Goal: Complete application form

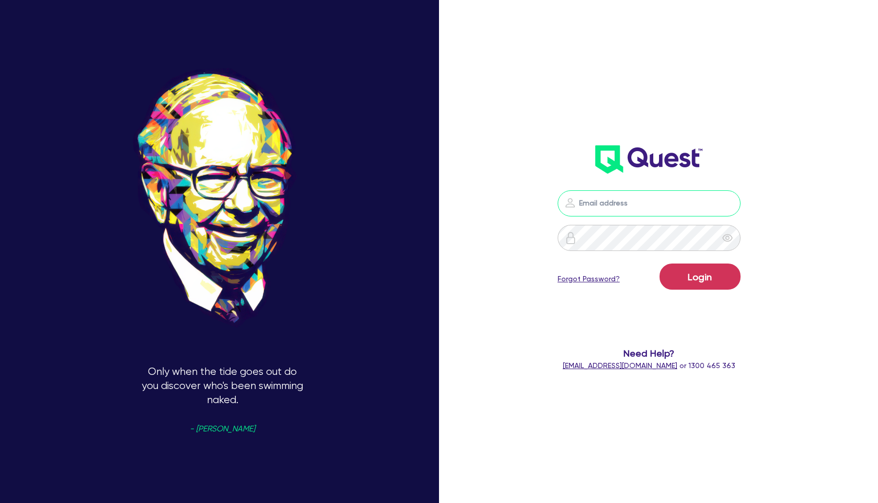
type input "[PERSON_NAME][EMAIL_ADDRESS][PERSON_NAME][DOMAIN_NAME]"
click at [707, 279] on button "Login" at bounding box center [700, 276] width 81 height 26
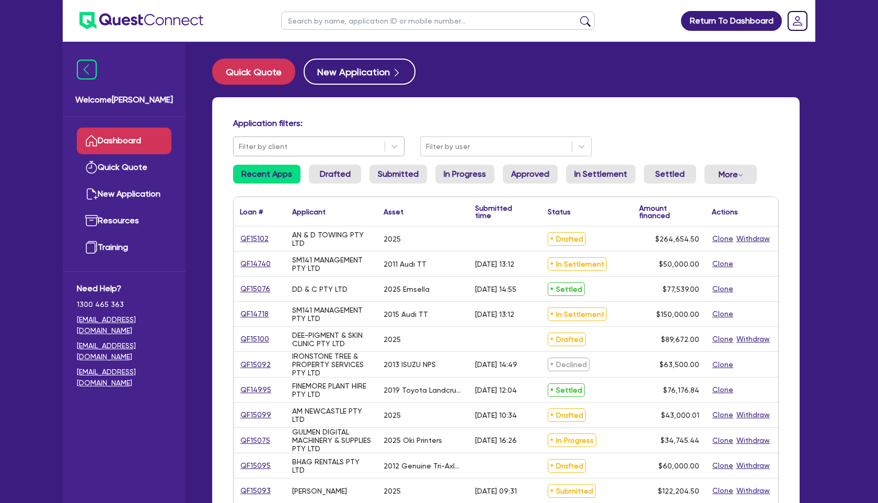
click at [306, 144] on div at bounding box center [309, 146] width 141 height 13
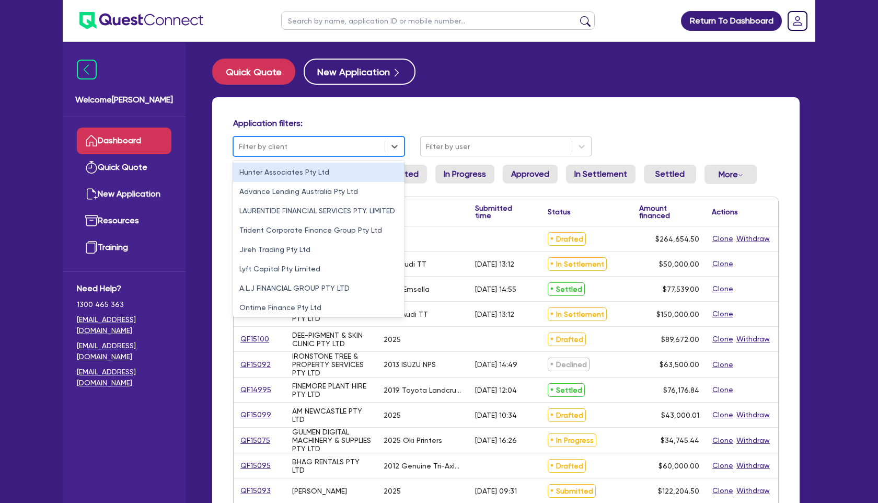
click at [376, 26] on input "text" at bounding box center [438, 21] width 314 height 18
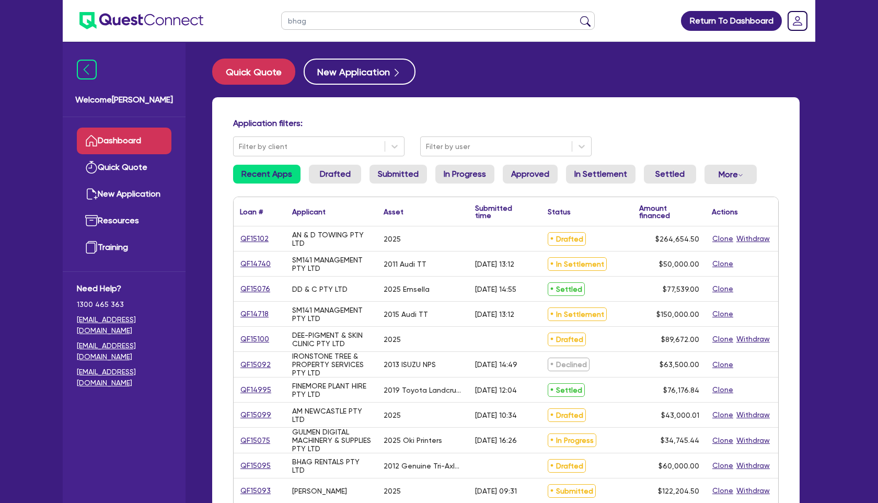
type input "bhag"
click at [577, 16] on button "submit" at bounding box center [585, 23] width 17 height 15
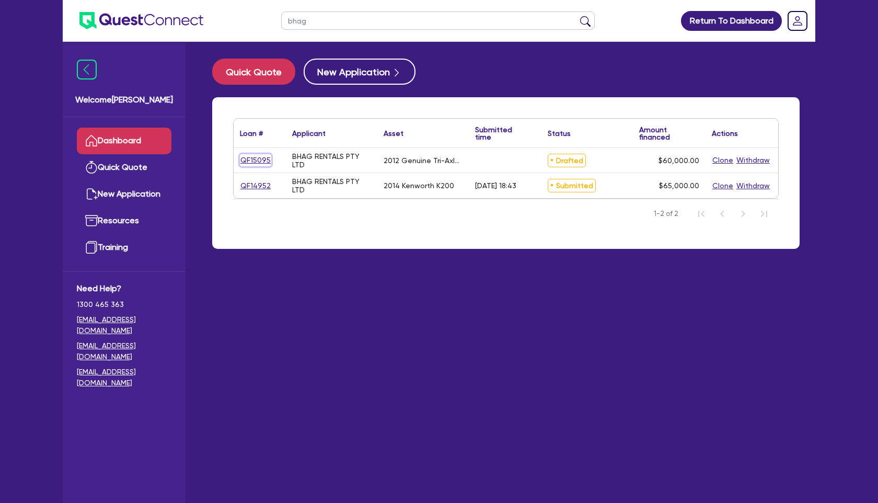
click at [251, 162] on link "QF15095" at bounding box center [255, 160] width 31 height 12
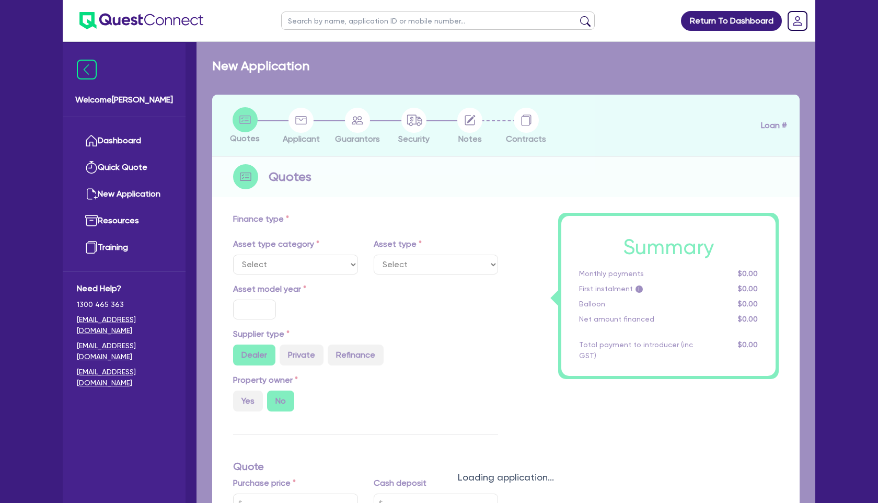
select select "PRIMARY_ASSETS"
type input "2012"
type input "60,000"
type input "7"
type input "4,200"
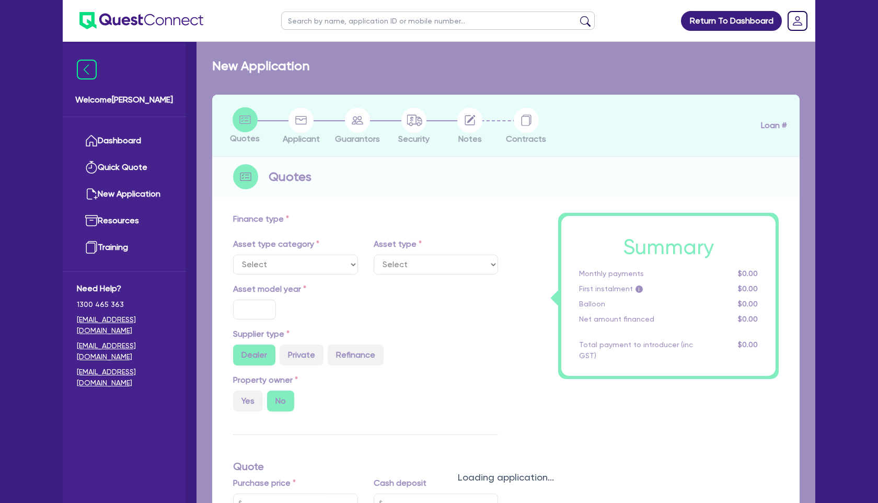
type input "14"
select select "TRAILERS"
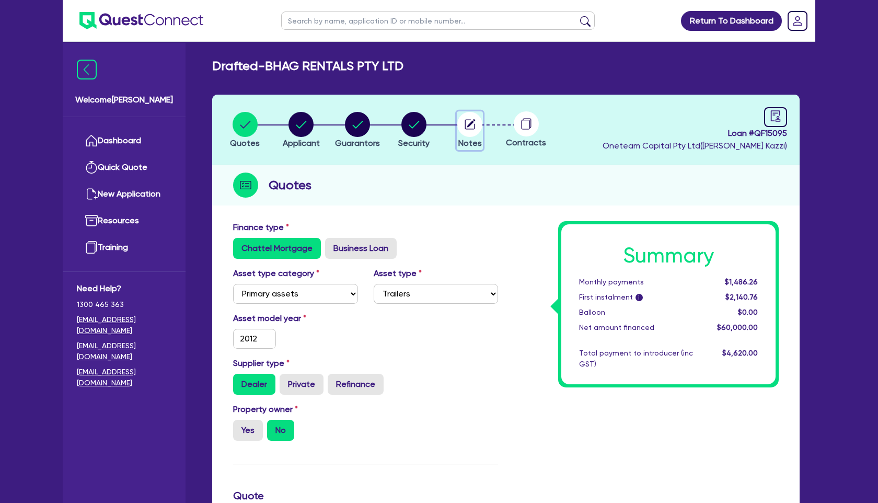
click at [469, 130] on circle "button" at bounding box center [469, 124] width 25 height 25
select select "Other"
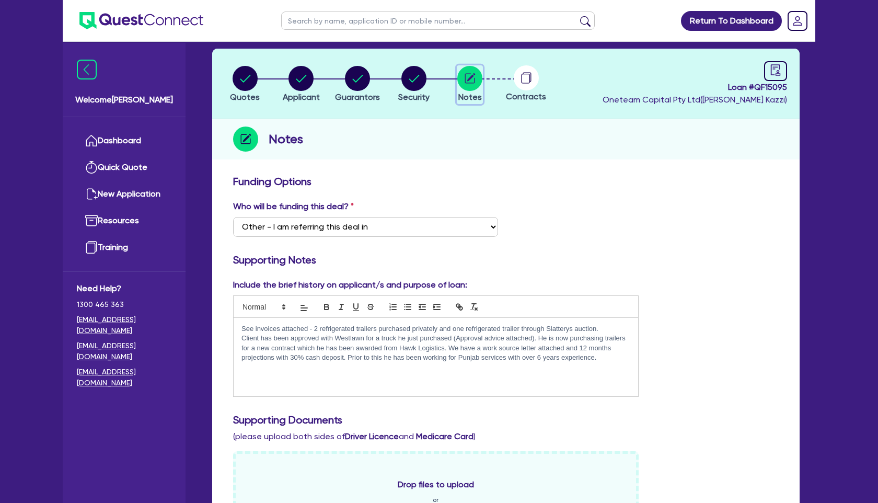
scroll to position [47, 0]
click at [417, 348] on p "Client has been approved with Westlawn for a truck he just purchased (Approval …" at bounding box center [436, 347] width 389 height 29
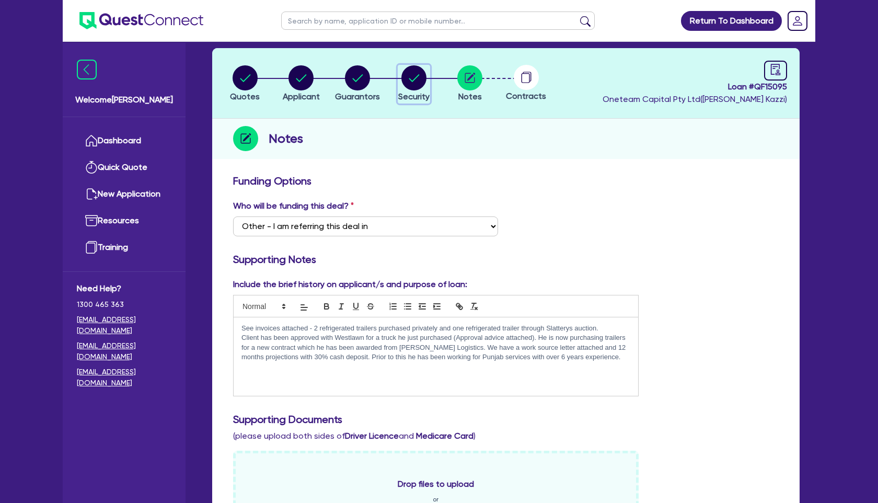
click at [414, 74] on circle "button" at bounding box center [414, 77] width 25 height 25
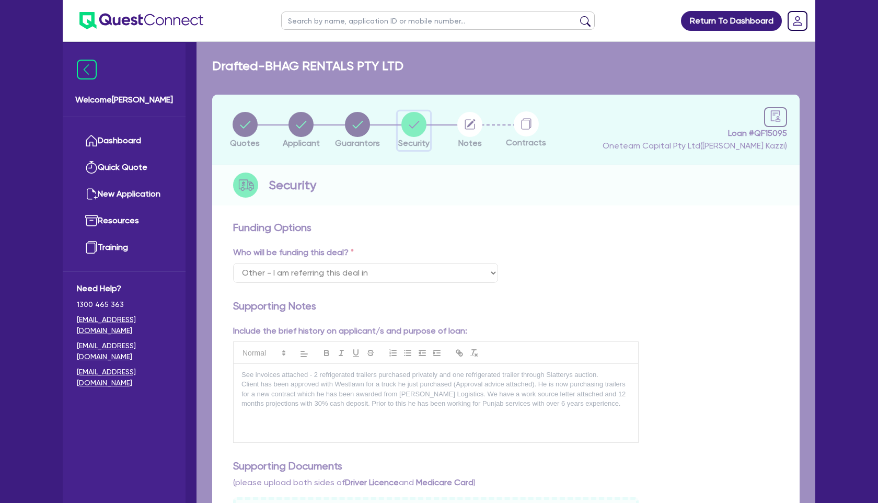
select select "PRIMARY_ASSETS"
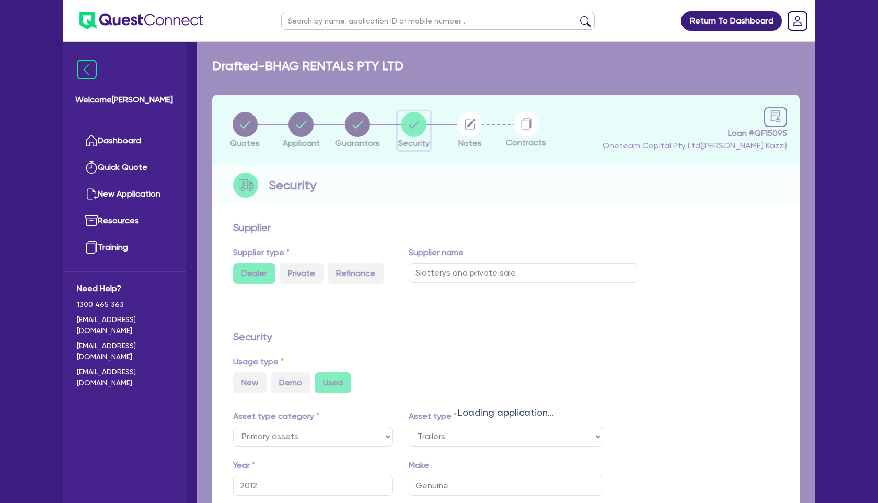
select select "TRAILERS"
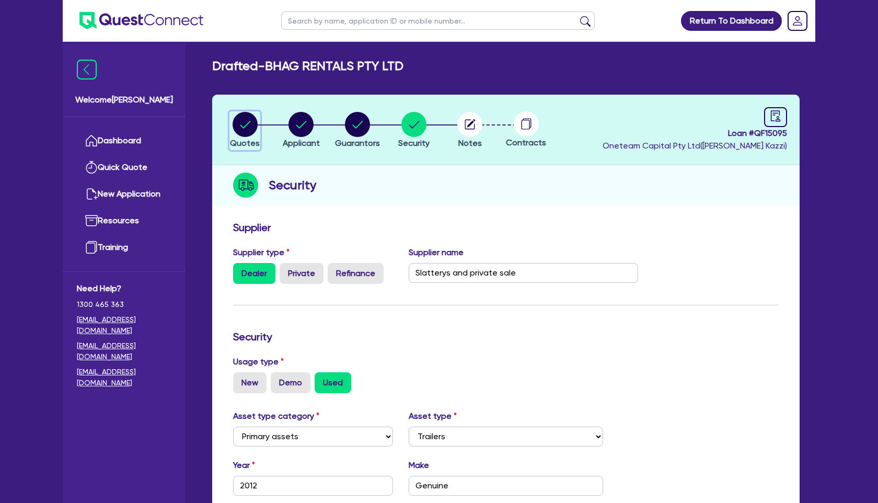
click at [249, 122] on circle "button" at bounding box center [245, 124] width 25 height 25
select select "PRIMARY_ASSETS"
select select "TRAILERS"
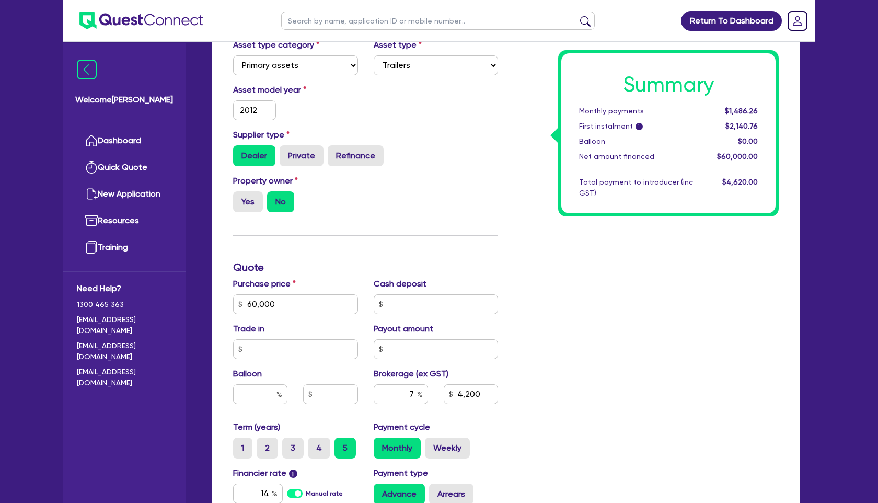
scroll to position [229, 0]
drag, startPoint x: 299, startPoint y: 308, endPoint x: 210, endPoint y: 307, distance: 89.4
click at [210, 307] on div "Quotes Applicant [GEOGRAPHIC_DATA] Security Notes Contracts Loan # QF15095 Onet…" at bounding box center [505, 268] width 603 height 804
type input "99,379"
click at [465, 305] on input "text" at bounding box center [436, 304] width 125 height 20
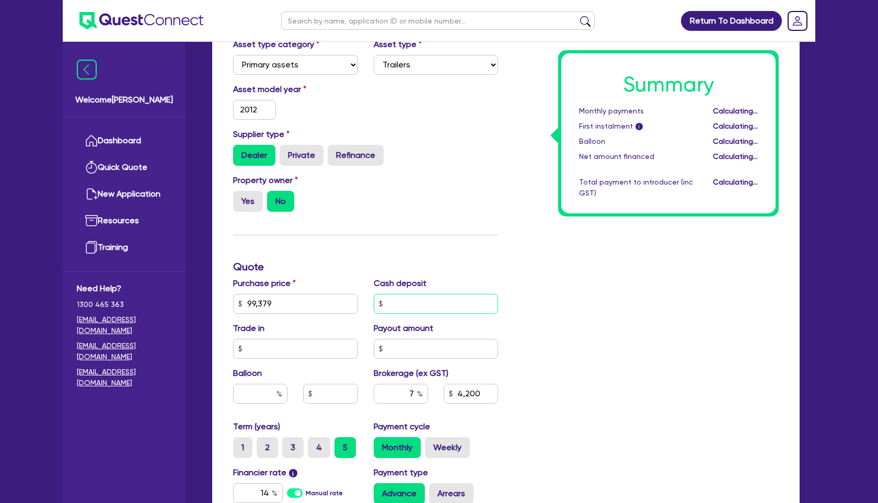
type input "6,956.53"
type input "2"
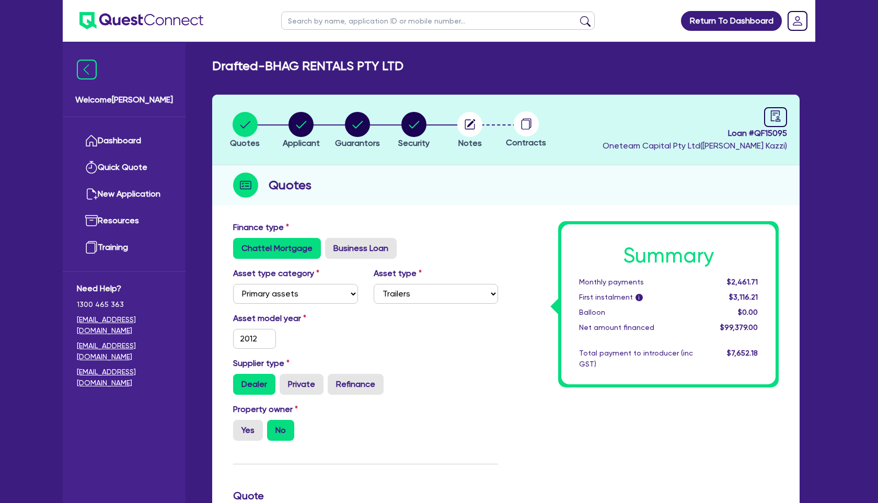
type input "30,000"
type input "4,856.53"
click at [356, 120] on circle "button" at bounding box center [357, 124] width 25 height 25
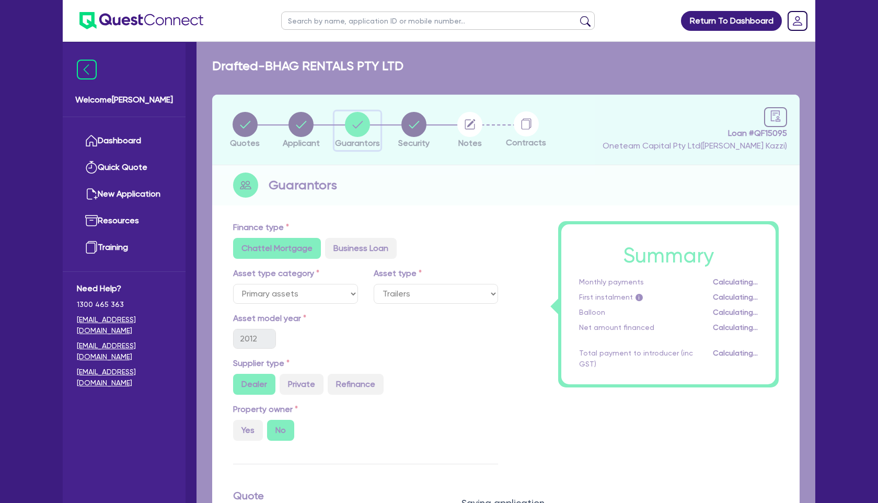
select select "MR"
select select "MARRIED"
select select "HOUSEHOLD_PERSONAL"
select select "VEHICLE"
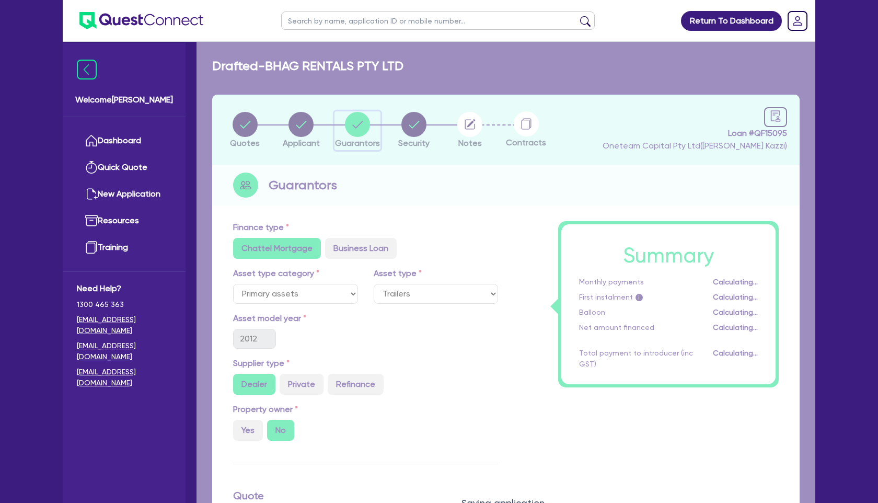
select select "CASH"
select select "VEHICLE_LOAN"
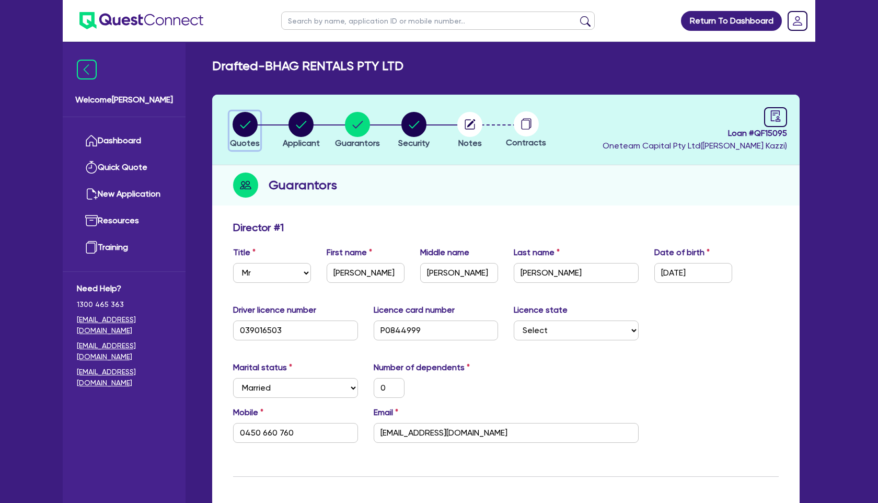
click at [249, 125] on circle "button" at bounding box center [245, 124] width 25 height 25
select select "PRIMARY_ASSETS"
select select "TRAILERS"
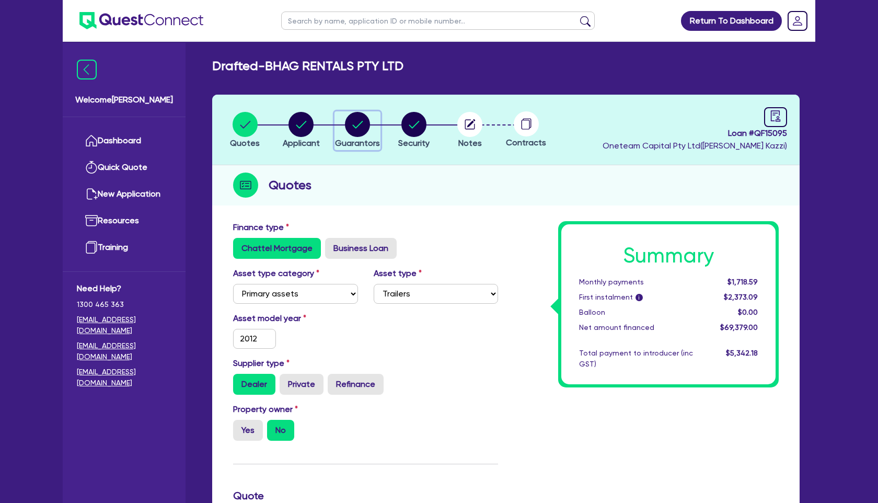
click at [361, 122] on icon "button" at bounding box center [357, 124] width 10 height 7
select select "MR"
select select "MARRIED"
select select "HOUSEHOLD_PERSONAL"
select select "VEHICLE"
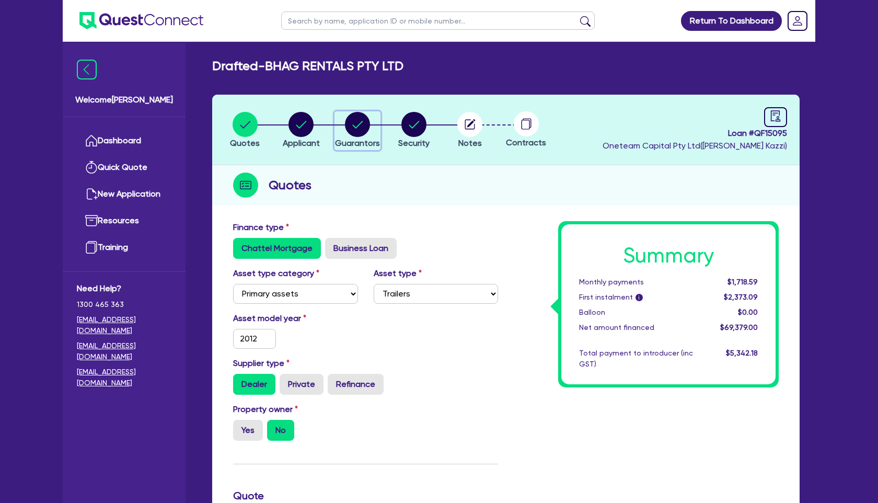
select select "VEHICLE"
select select "CASH"
select select "VEHICLE_LOAN"
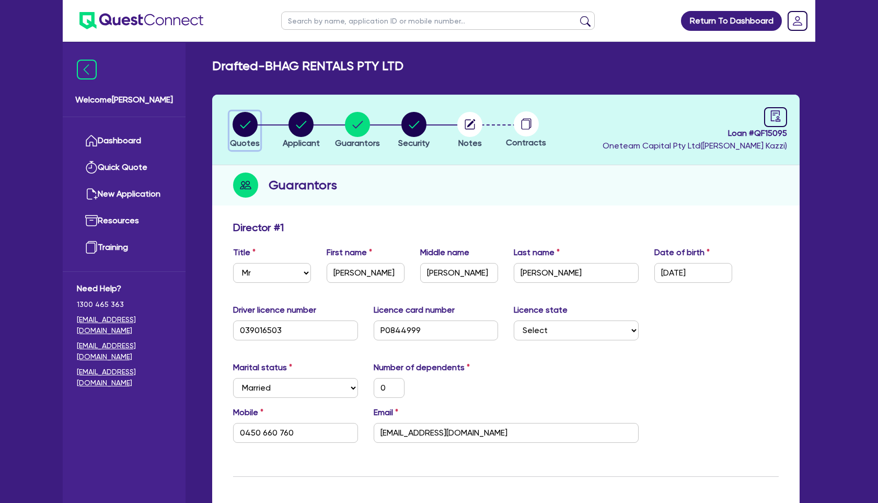
click at [254, 131] on circle "button" at bounding box center [245, 124] width 25 height 25
select select "PRIMARY_ASSETS"
select select "TRAILERS"
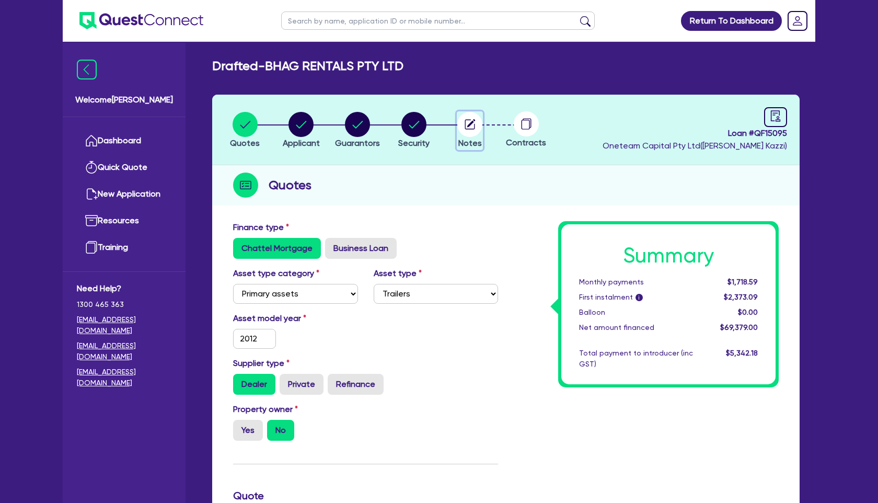
click at [468, 134] on circle "button" at bounding box center [469, 124] width 25 height 25
select select "Other"
